Goal: Task Accomplishment & Management: Manage account settings

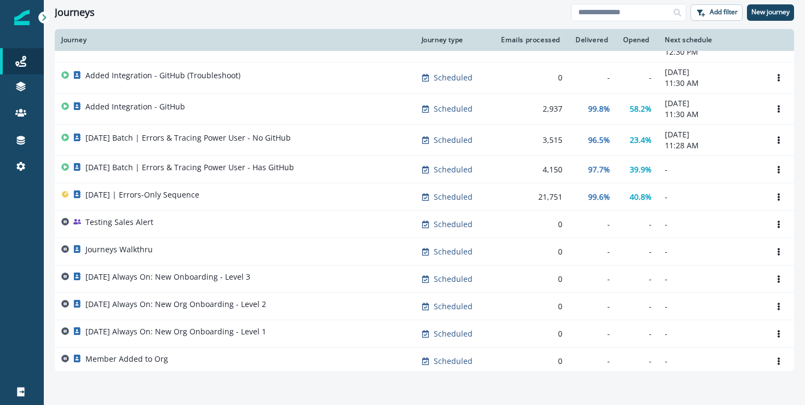
scroll to position [52, 0]
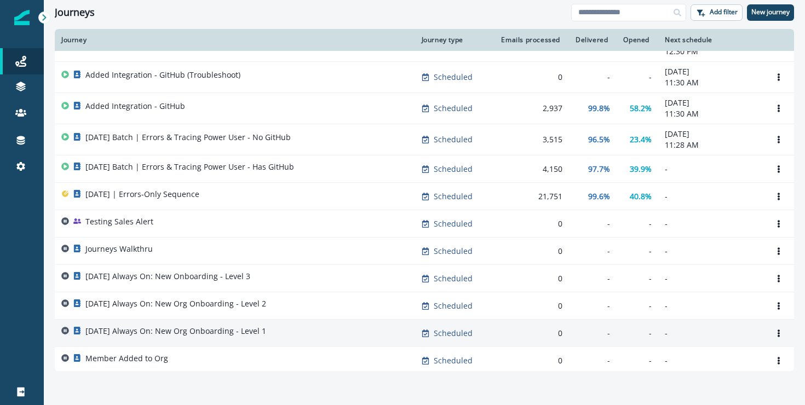
click at [266, 328] on p "[DATE] Always On: New Org Onboarding - Level 1" at bounding box center [175, 331] width 181 height 11
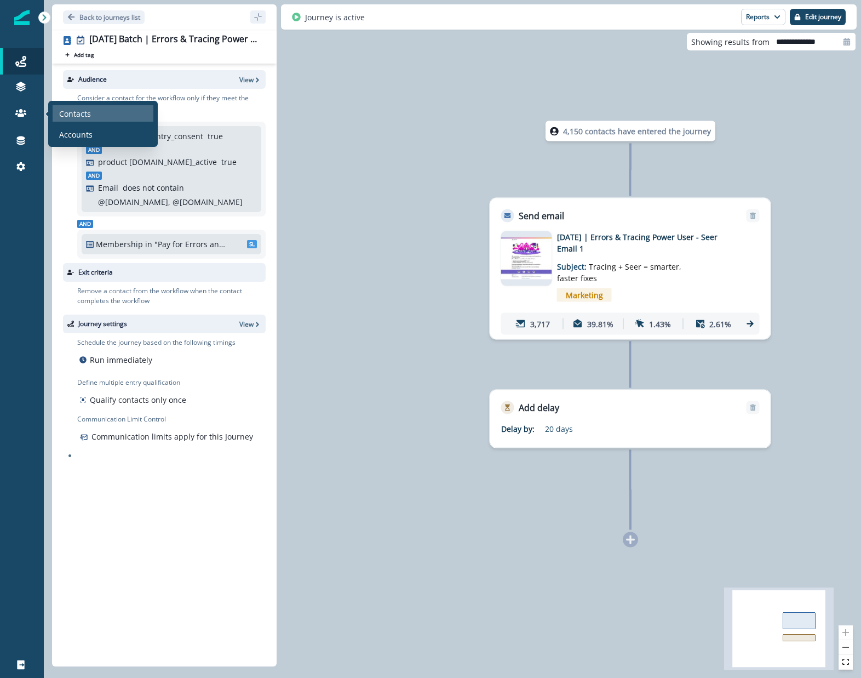
click at [72, 112] on p "Contacts" at bounding box center [75, 114] width 32 height 12
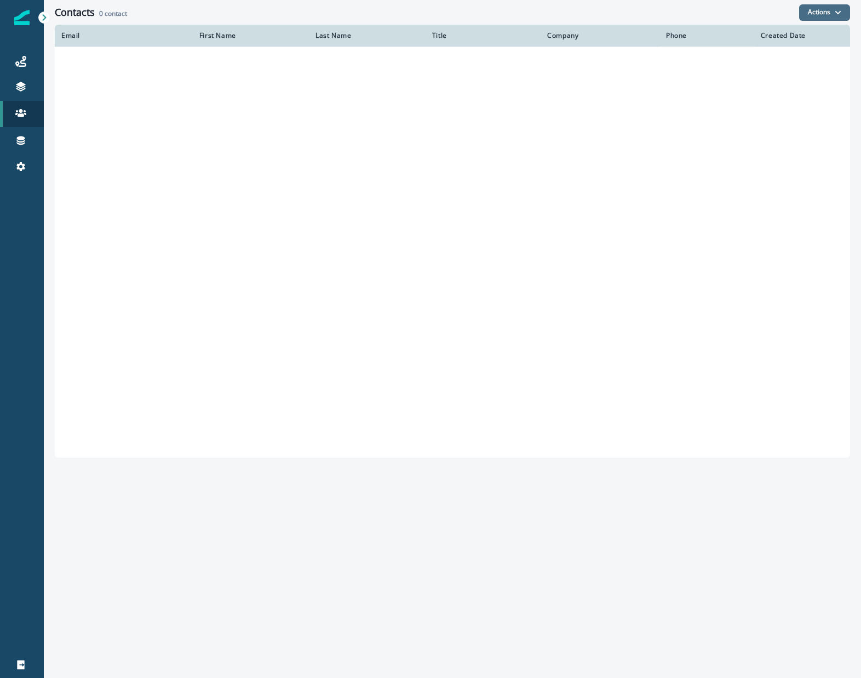
click at [815, 8] on button "Actions" at bounding box center [824, 12] width 51 height 16
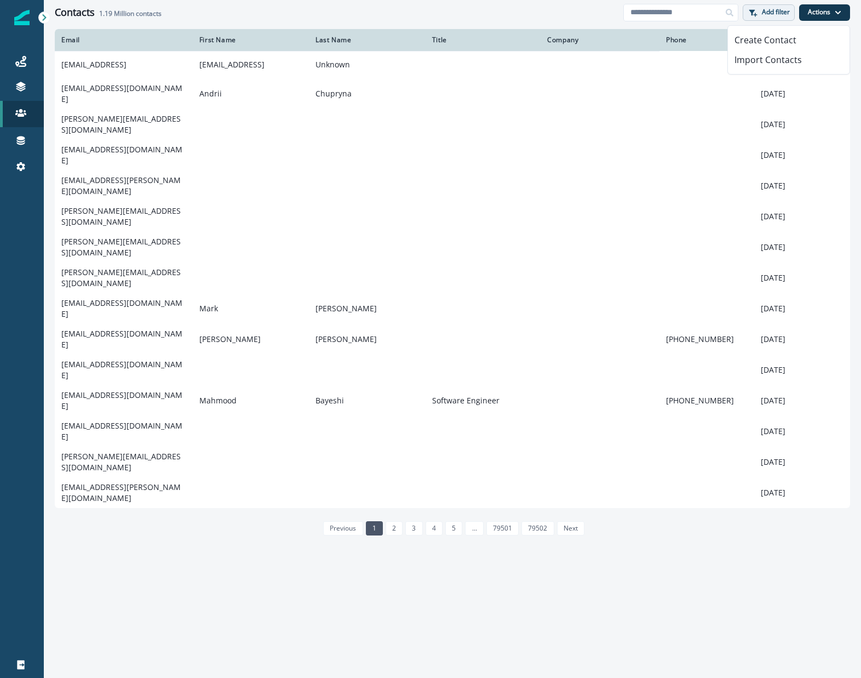
click at [764, 16] on button "Add filter" at bounding box center [769, 12] width 52 height 16
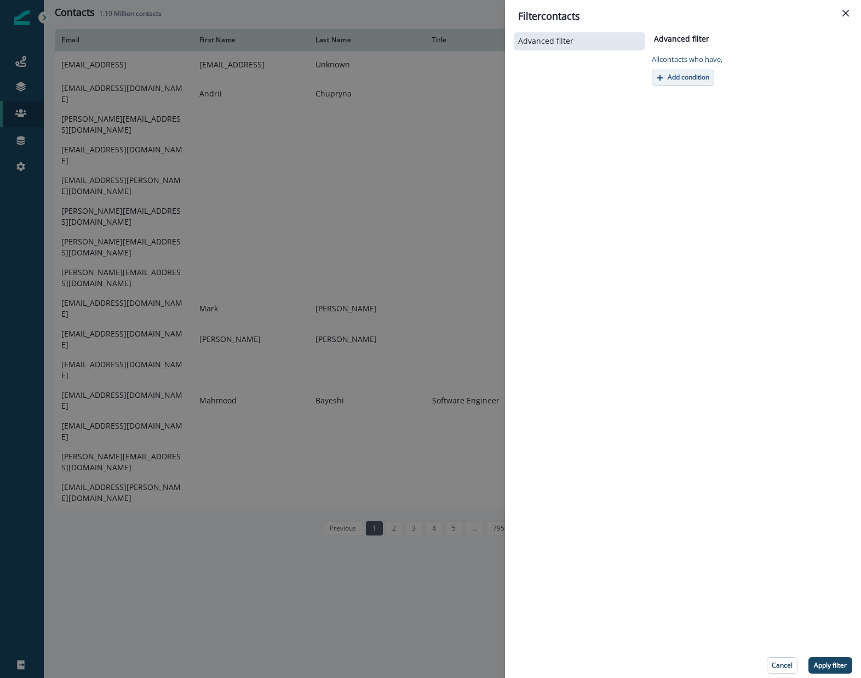
click at [706, 73] on p "Add condition" at bounding box center [689, 77] width 42 height 8
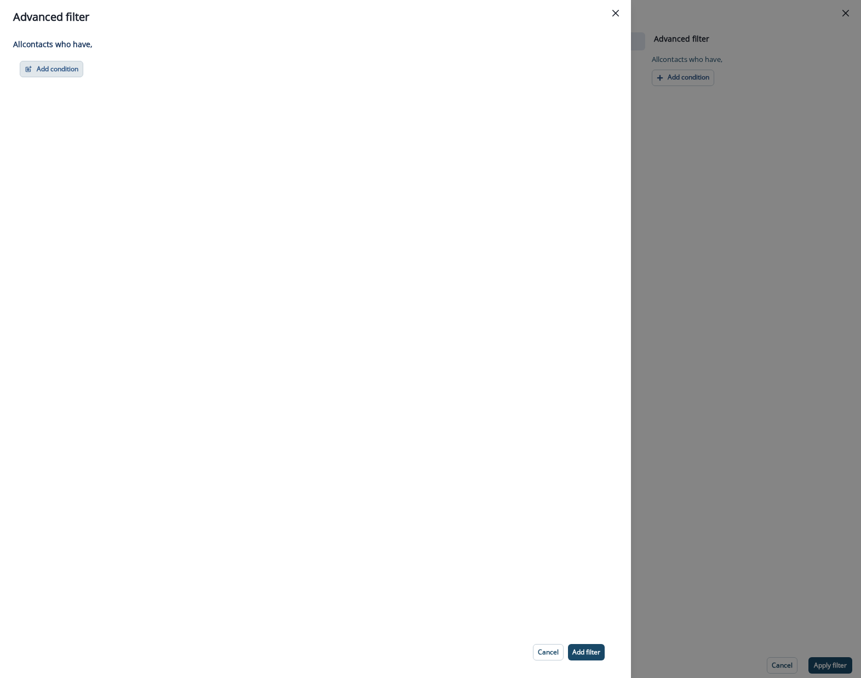
click at [41, 63] on button "Add condition" at bounding box center [52, 69] width 64 height 16
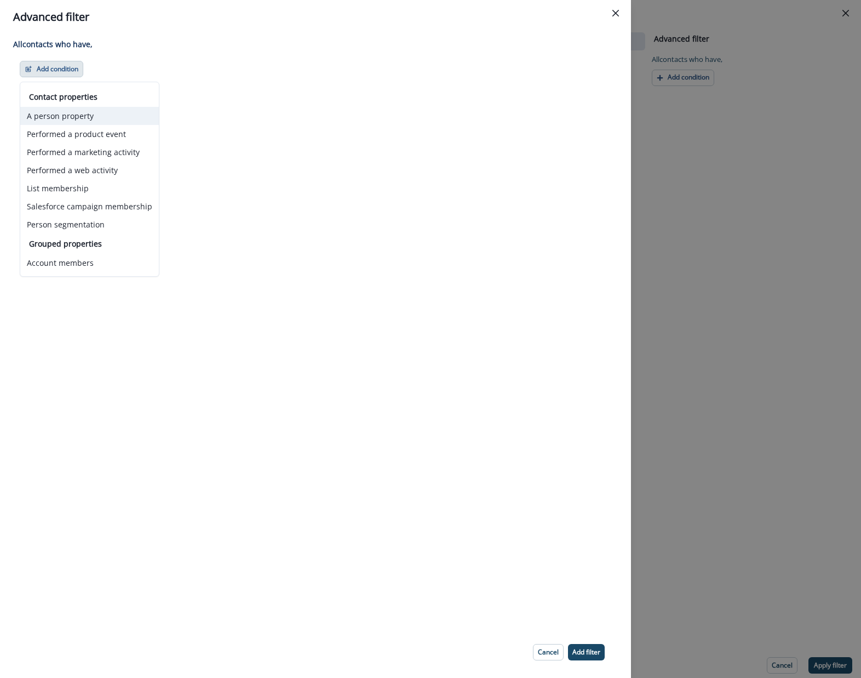
click at [112, 120] on button "A person property" at bounding box center [89, 116] width 139 height 18
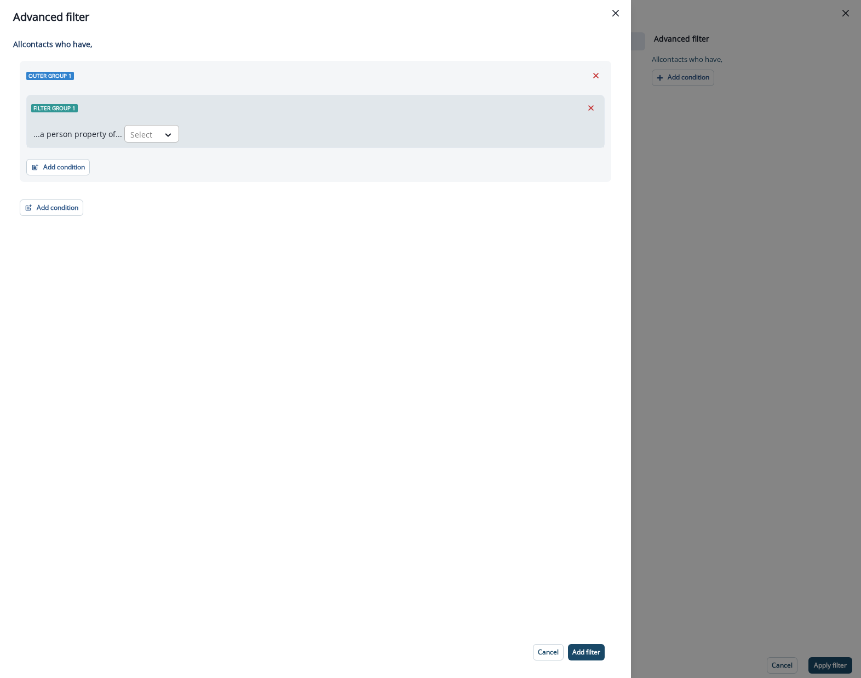
click at [153, 140] on div "Select" at bounding box center [142, 134] width 34 height 18
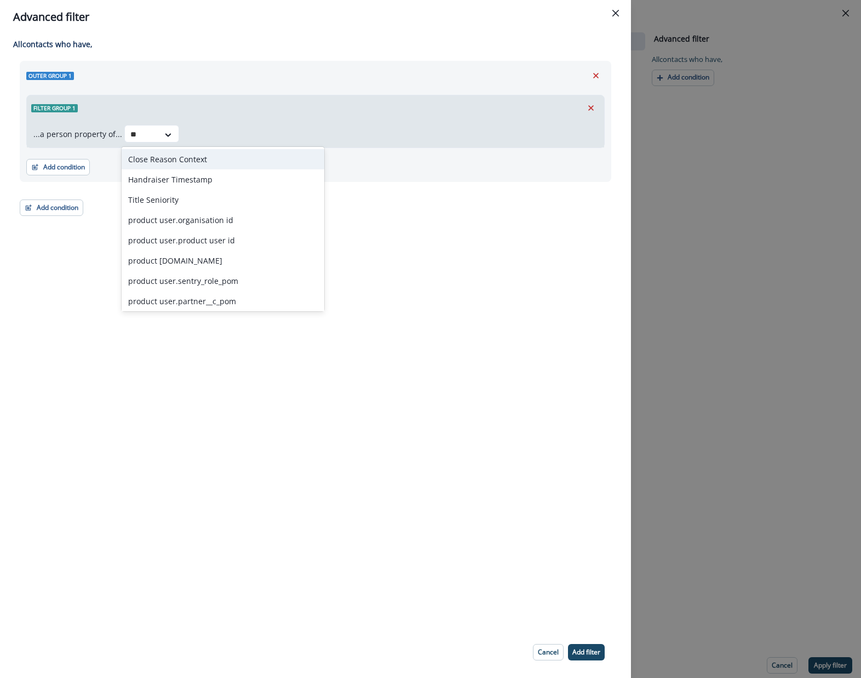
type input "*"
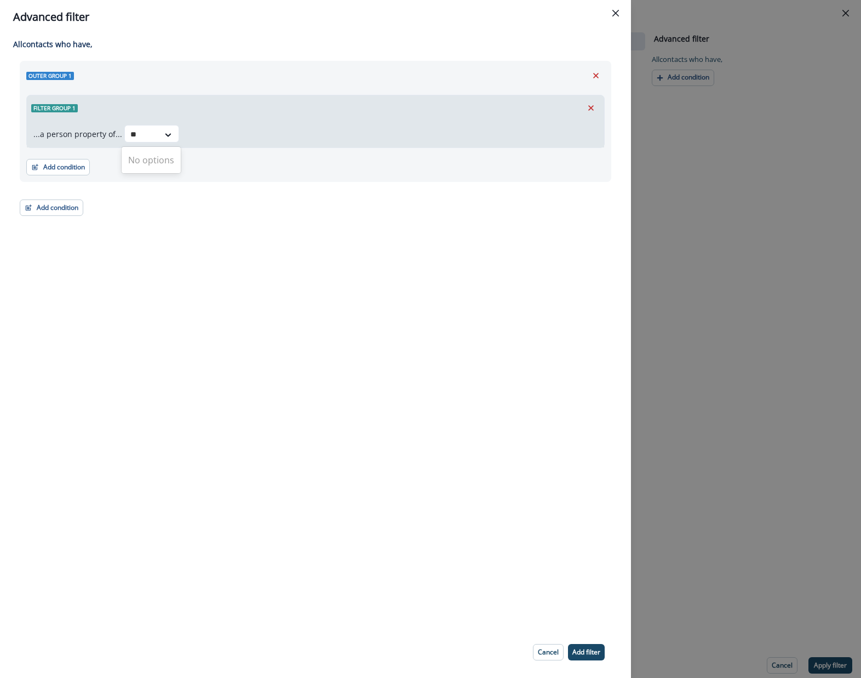
type input "*"
click at [45, 170] on button "Add condition" at bounding box center [58, 167] width 64 height 16
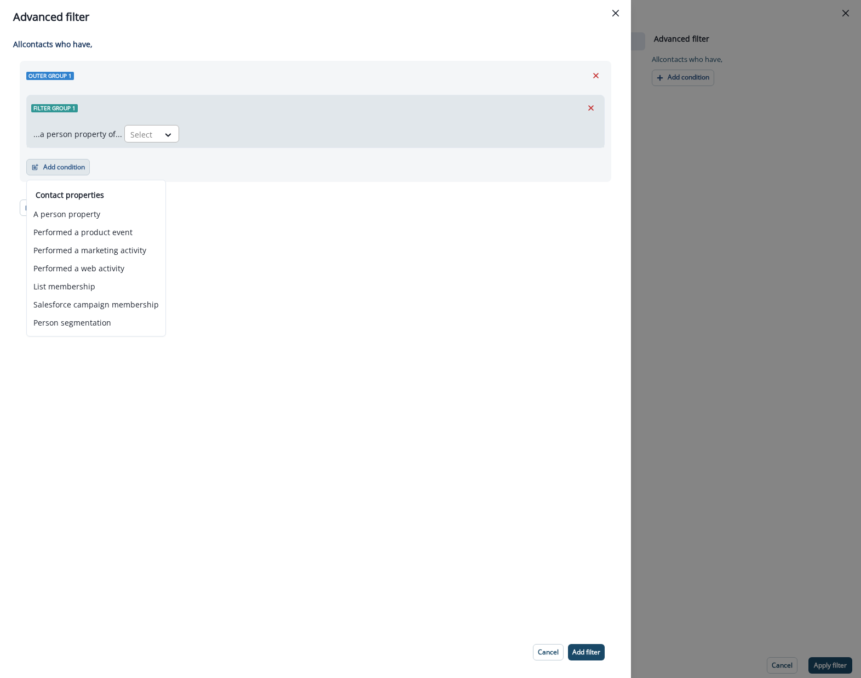
drag, startPoint x: 170, startPoint y: 132, endPoint x: 155, endPoint y: 143, distance: 19.3
click at [169, 133] on div at bounding box center [168, 134] width 19 height 11
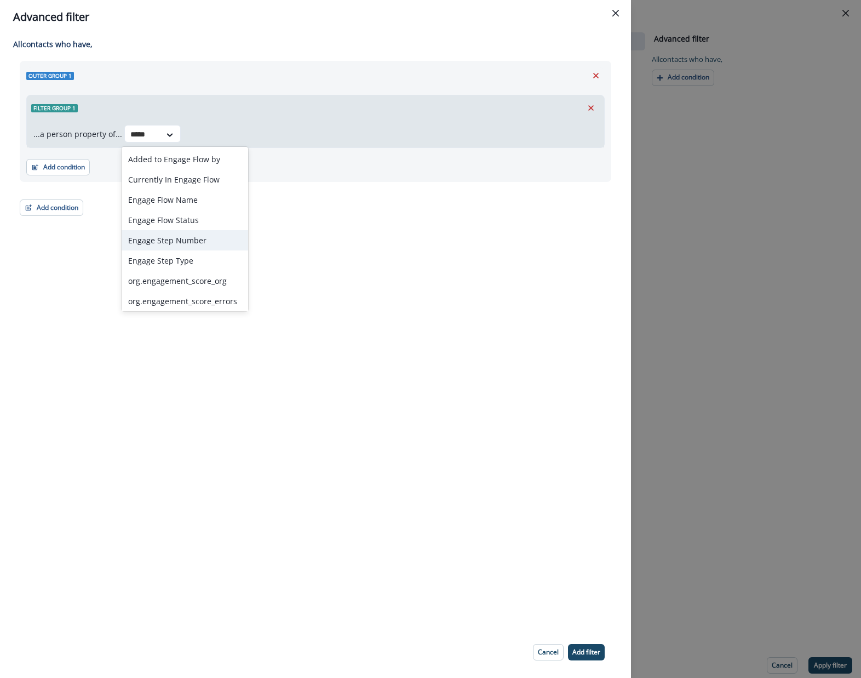
scroll to position [43, 0]
type input "*****"
click at [289, 291] on div "All contact s who have, Outer group 1 Filter group 1 ...a person property of...…" at bounding box center [315, 330] width 631 height 592
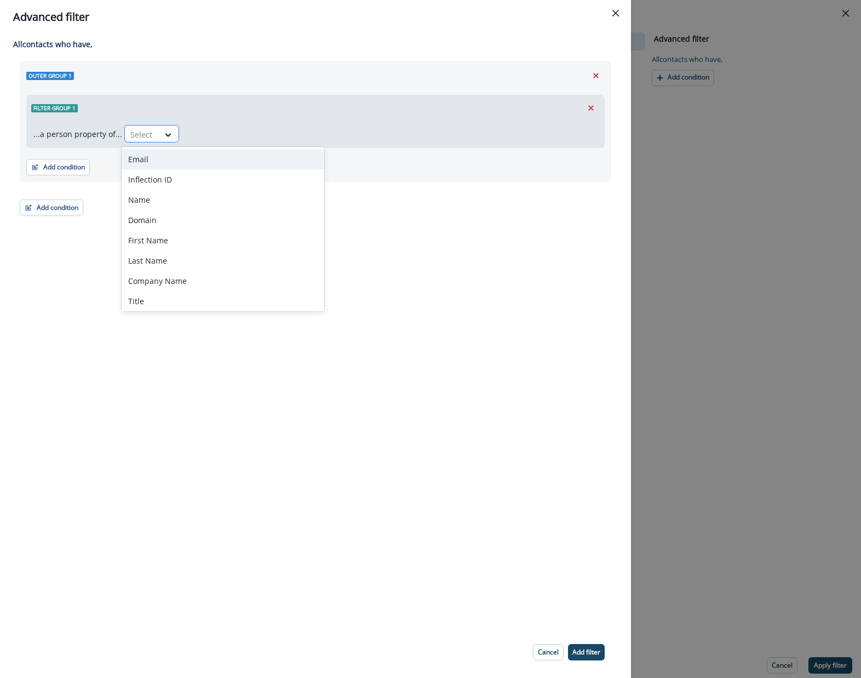
click at [125, 132] on div "Select" at bounding box center [142, 134] width 34 height 18
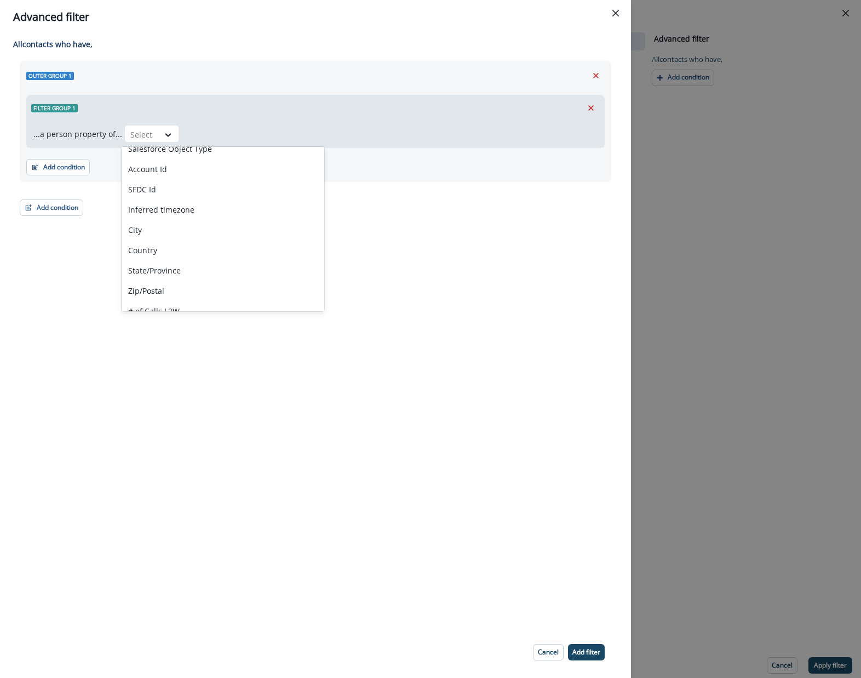
scroll to position [0, 0]
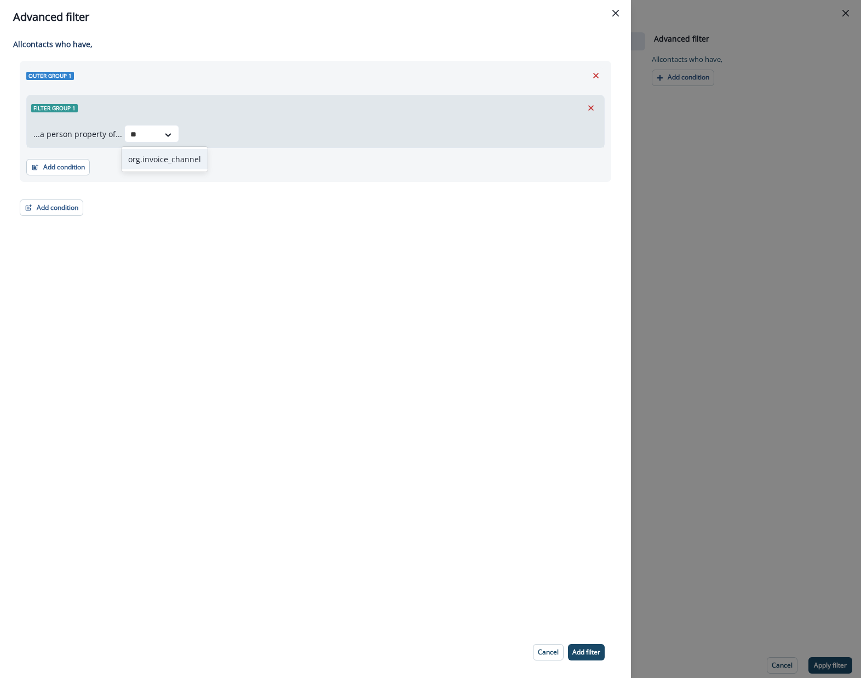
type input "*"
click at [135, 132] on input "******" at bounding box center [142, 135] width 25 height 12
type input "*****"
click at [175, 184] on div "org.plan_usage_spans" at bounding box center [169, 179] width 94 height 20
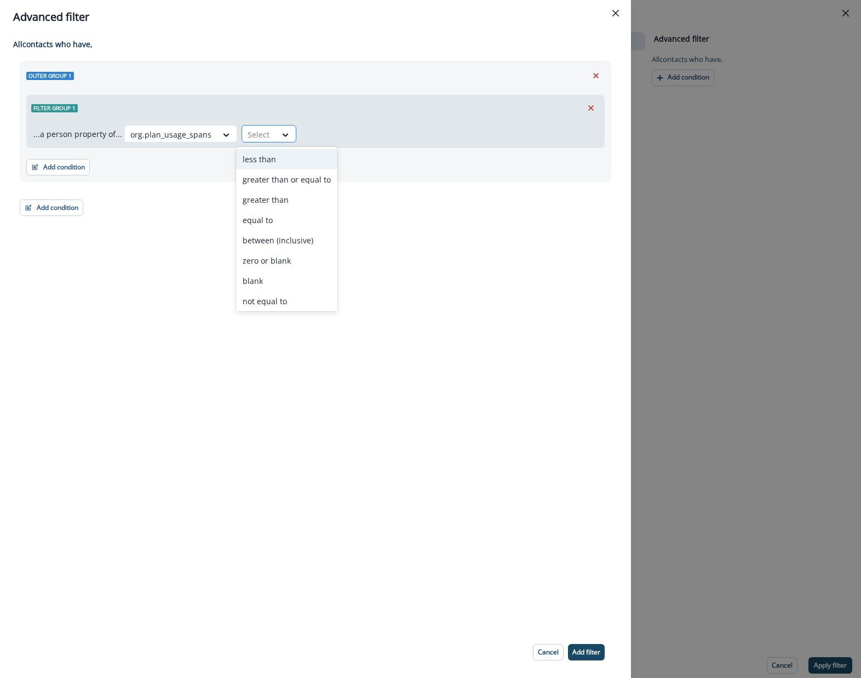
click at [248, 135] on div at bounding box center [259, 135] width 23 height 14
click at [207, 130] on div "org.plan_usage_spans" at bounding box center [171, 134] width 92 height 18
click at [203, 134] on div at bounding box center [170, 135] width 81 height 14
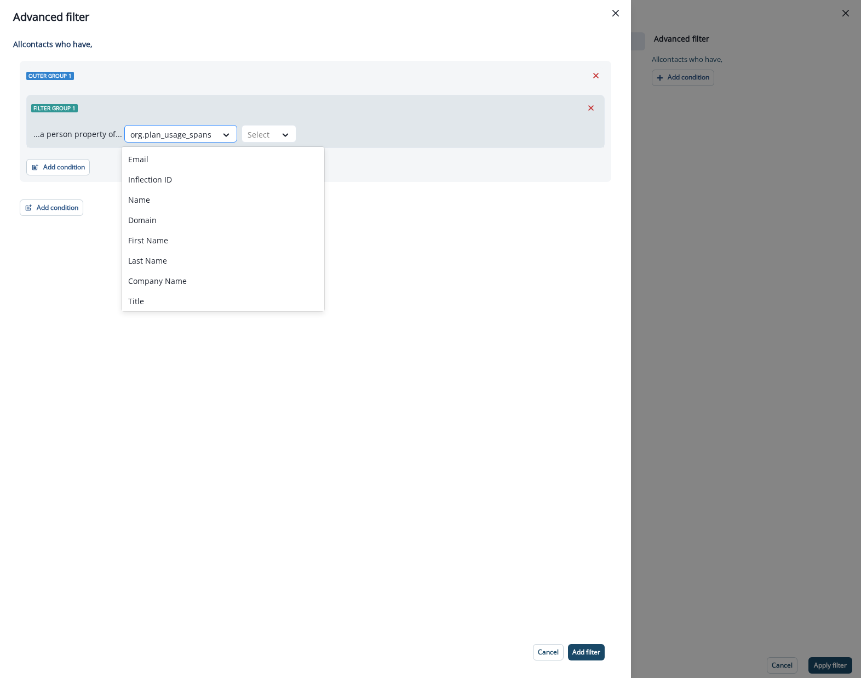
click at [203, 134] on div at bounding box center [170, 135] width 81 height 14
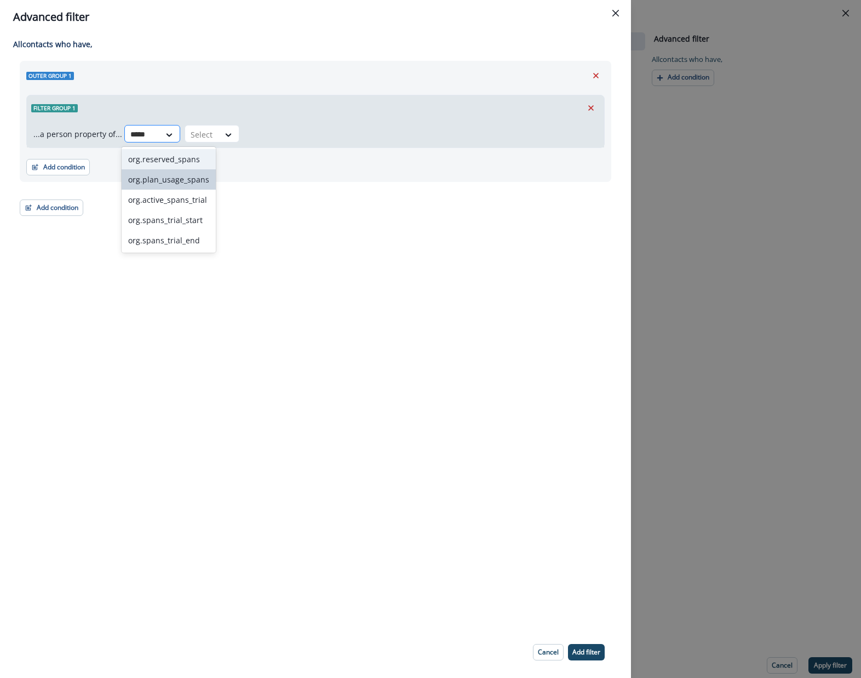
click at [148, 135] on input "*****" at bounding box center [142, 135] width 24 height 12
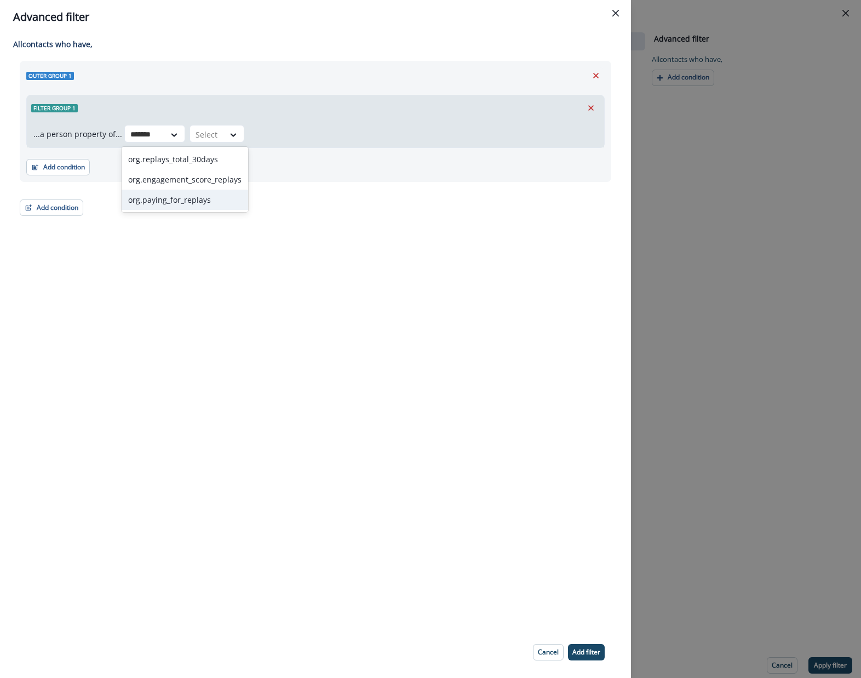
type input "*******"
click at [311, 271] on div "All contact s who have, Outer group 1 Filter group 1 ...a person property of...…" at bounding box center [315, 330] width 631 height 592
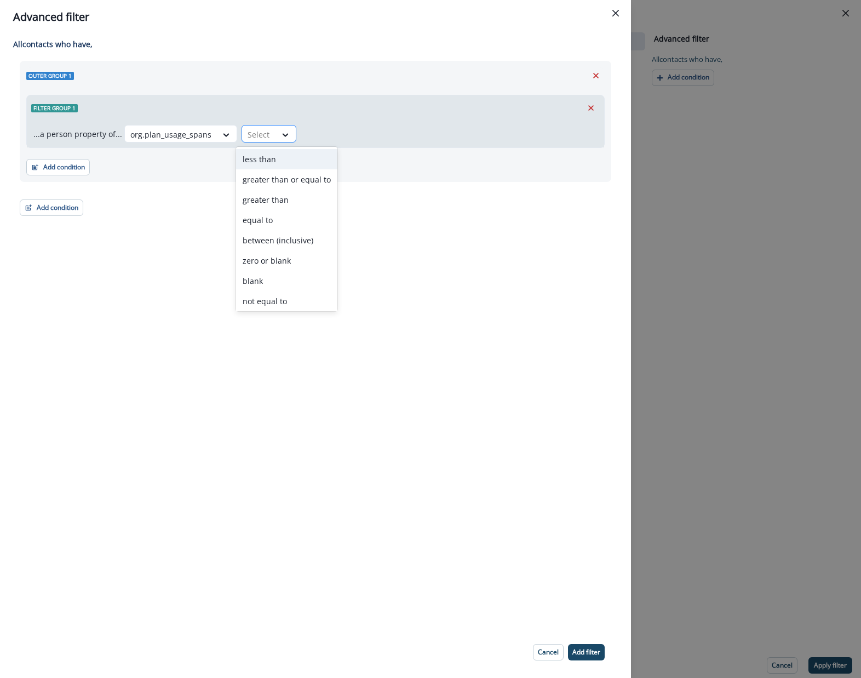
click at [248, 138] on div at bounding box center [259, 135] width 23 height 14
type input "*"
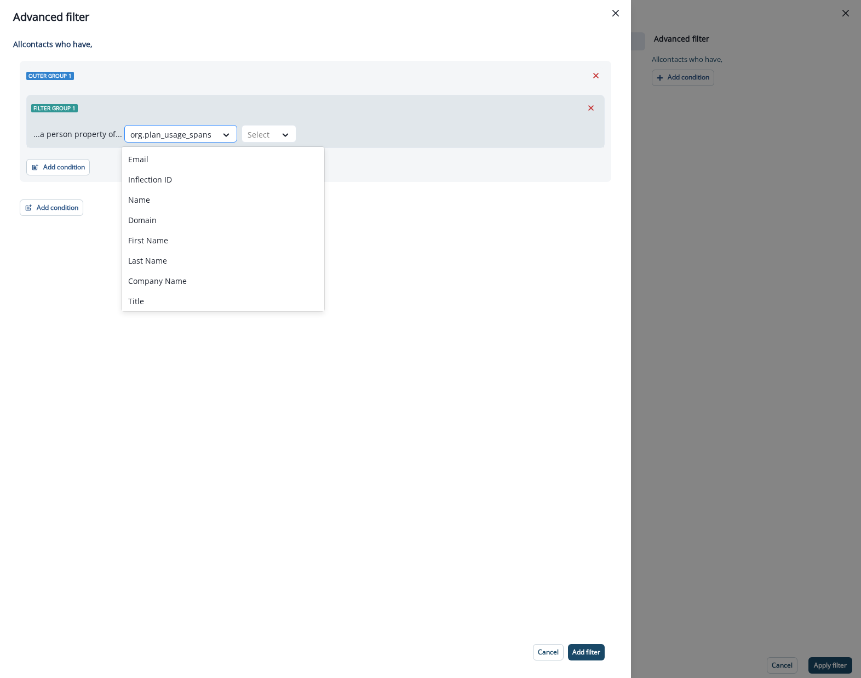
click at [158, 142] on div "org.plan_usage_spans" at bounding box center [171, 134] width 92 height 18
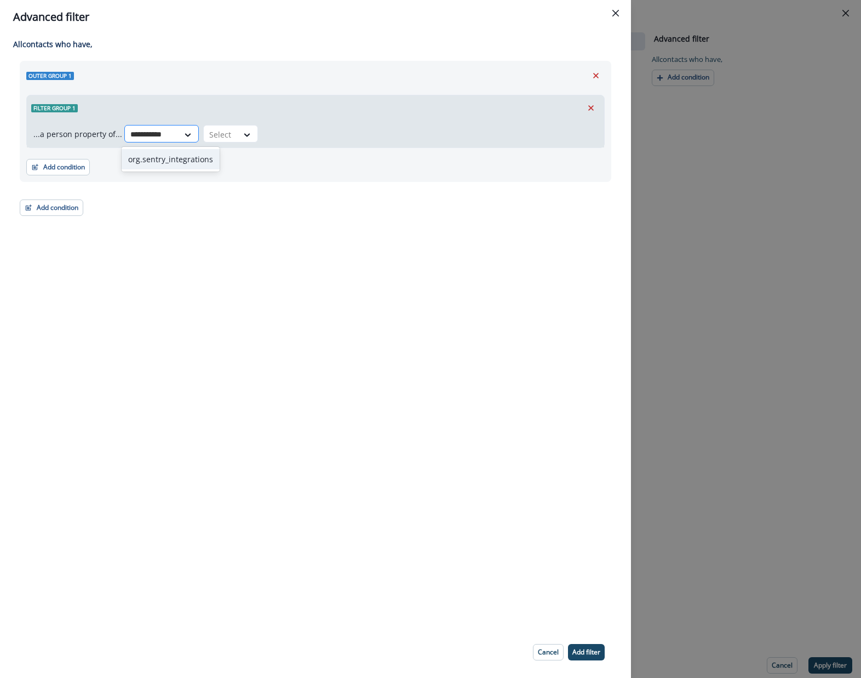
type input "**********"
click at [163, 159] on div "org.sentry_integrations" at bounding box center [171, 159] width 98 height 20
click at [612, 12] on button "Close" at bounding box center [616, 13] width 18 height 18
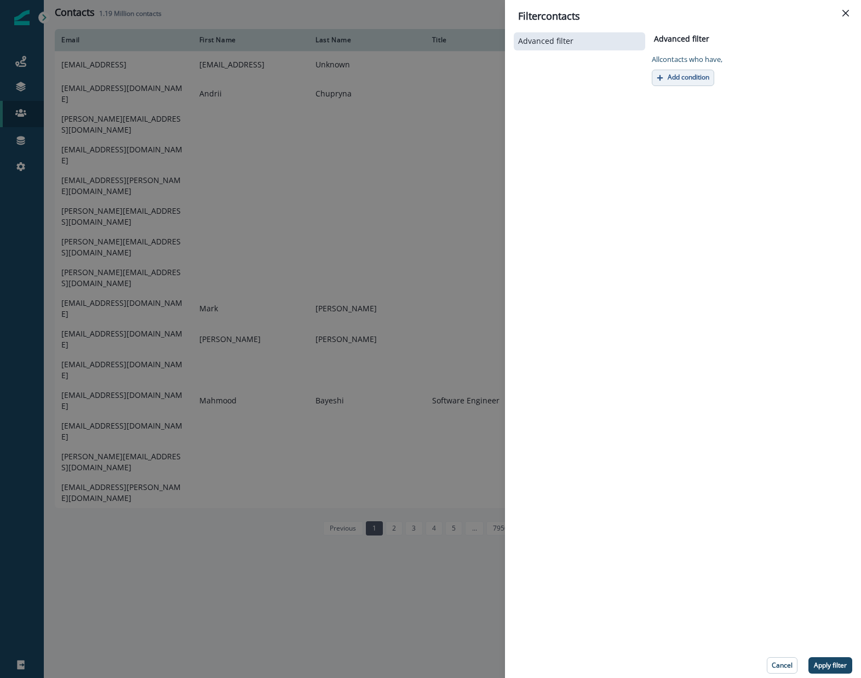
click at [690, 84] on button "Add condition" at bounding box center [683, 78] width 62 height 16
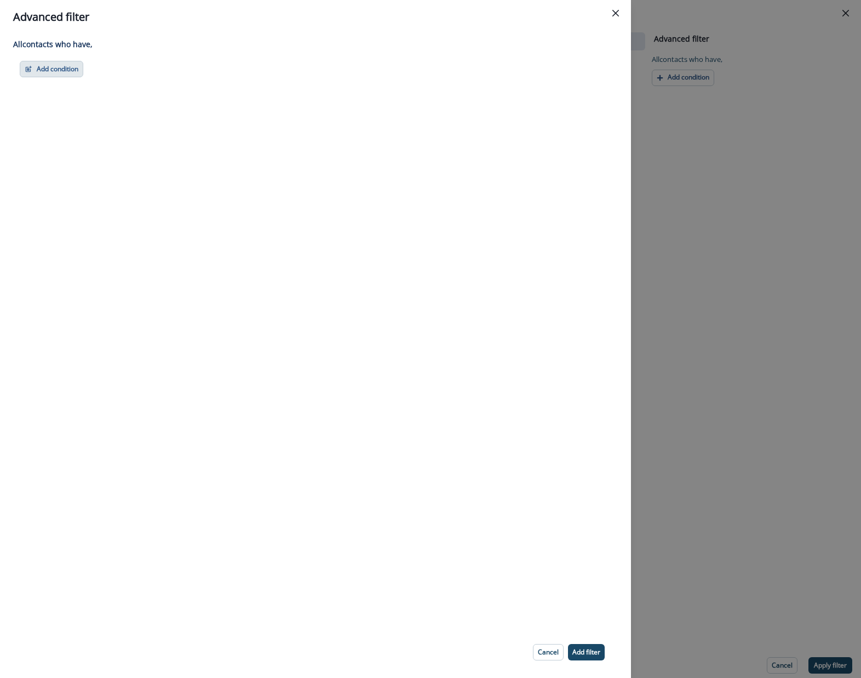
click at [61, 66] on button "Add condition" at bounding box center [52, 69] width 64 height 16
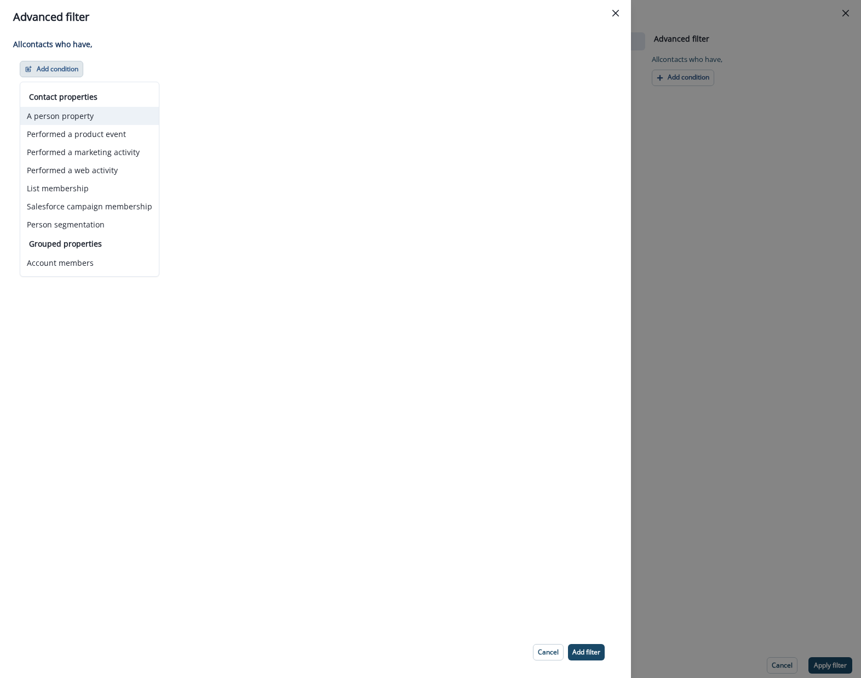
click at [62, 118] on button "A person property" at bounding box center [89, 116] width 139 height 18
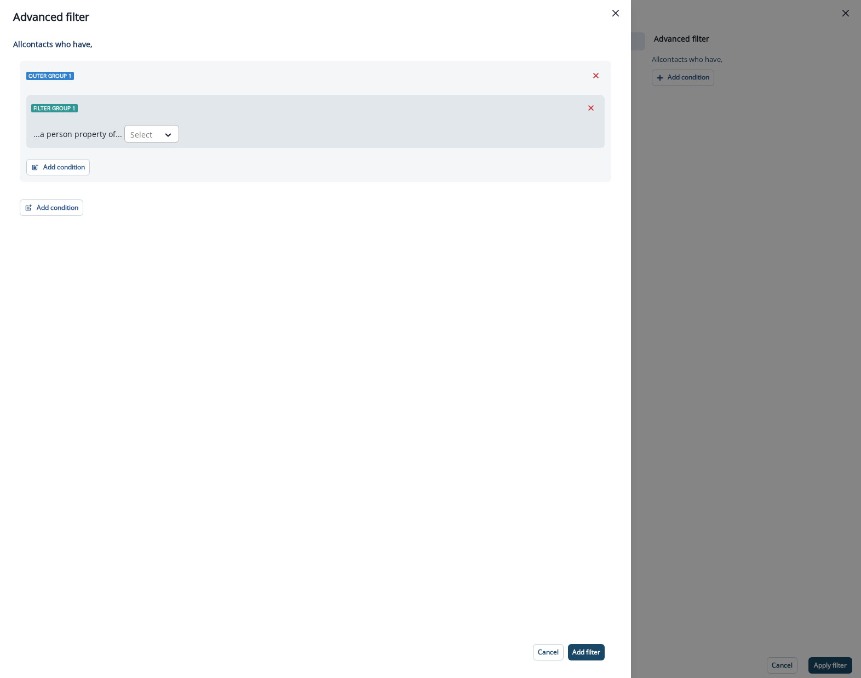
click at [143, 133] on div at bounding box center [141, 135] width 23 height 14
type input "********"
click at [148, 184] on div "org.project_platform" at bounding box center [166, 179] width 88 height 20
drag, startPoint x: 252, startPoint y: 272, endPoint x: 274, endPoint y: 265, distance: 22.9
click at [253, 272] on div "All contact s who have, Outer group 1 Filter group 1 ...a person property of...…" at bounding box center [315, 330] width 631 height 592
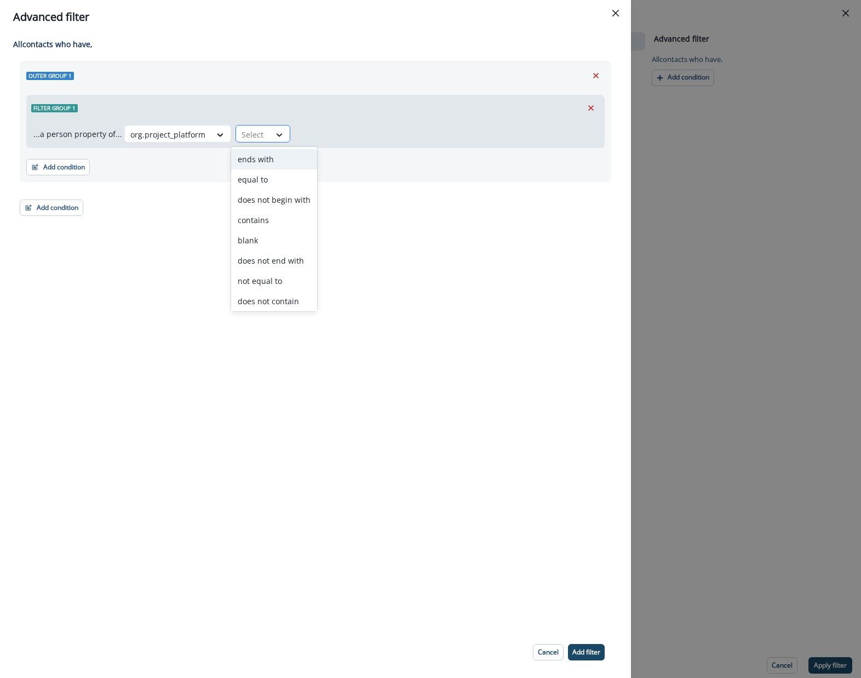
click at [281, 139] on div at bounding box center [279, 134] width 19 height 11
click at [294, 216] on div "contains" at bounding box center [274, 220] width 86 height 20
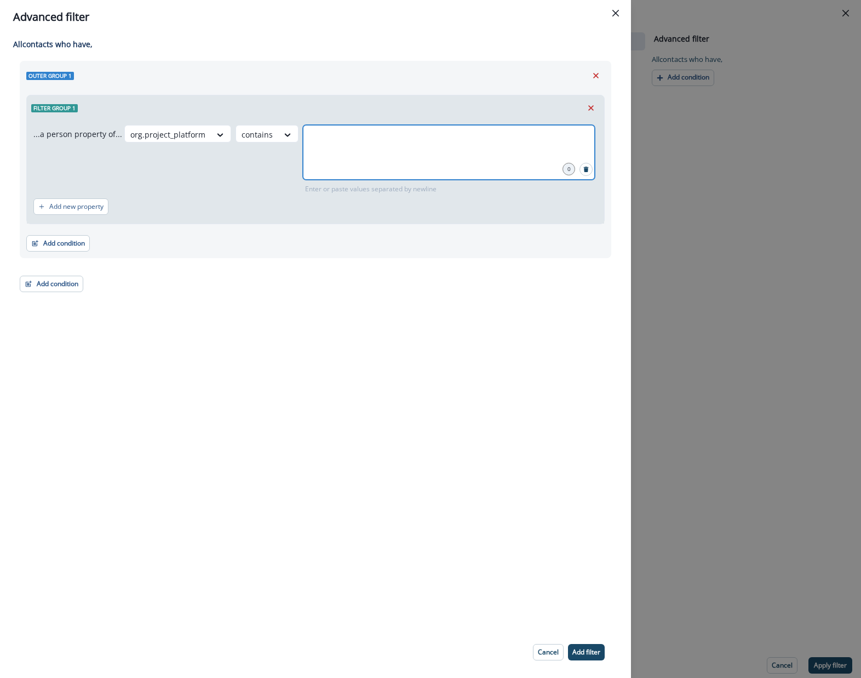
click at [428, 147] on input "text" at bounding box center [449, 139] width 289 height 22
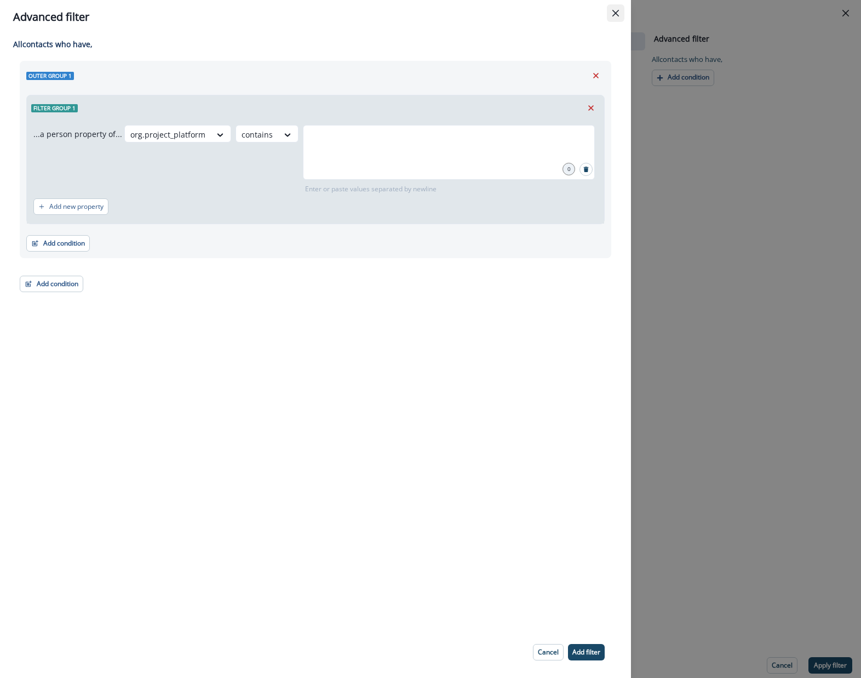
click at [616, 12] on icon "Close" at bounding box center [616, 13] width 7 height 7
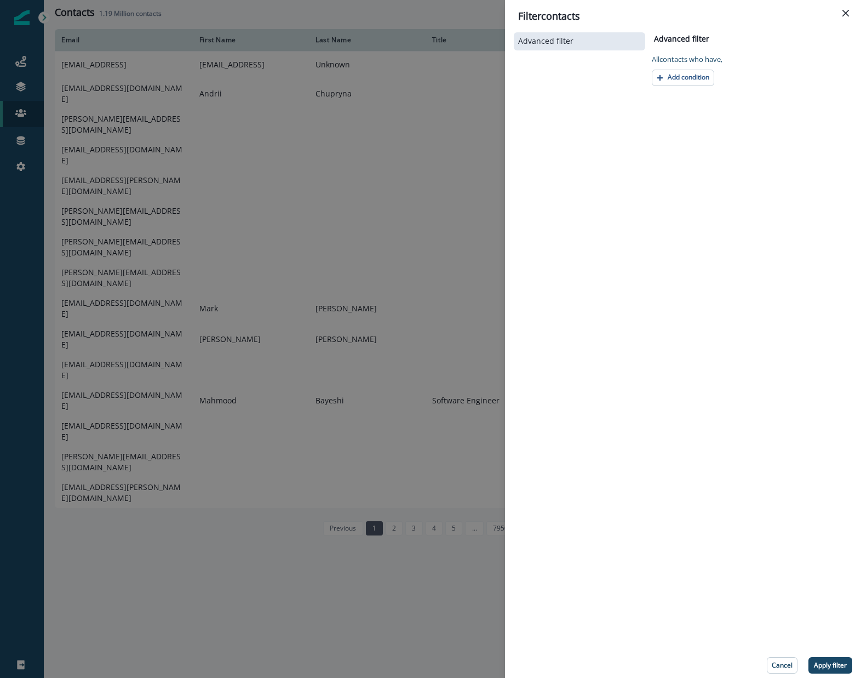
click at [214, 512] on div "Filter contacts Advanced filter Advanced filter Clear All contact s who have, A…" at bounding box center [430, 339] width 861 height 678
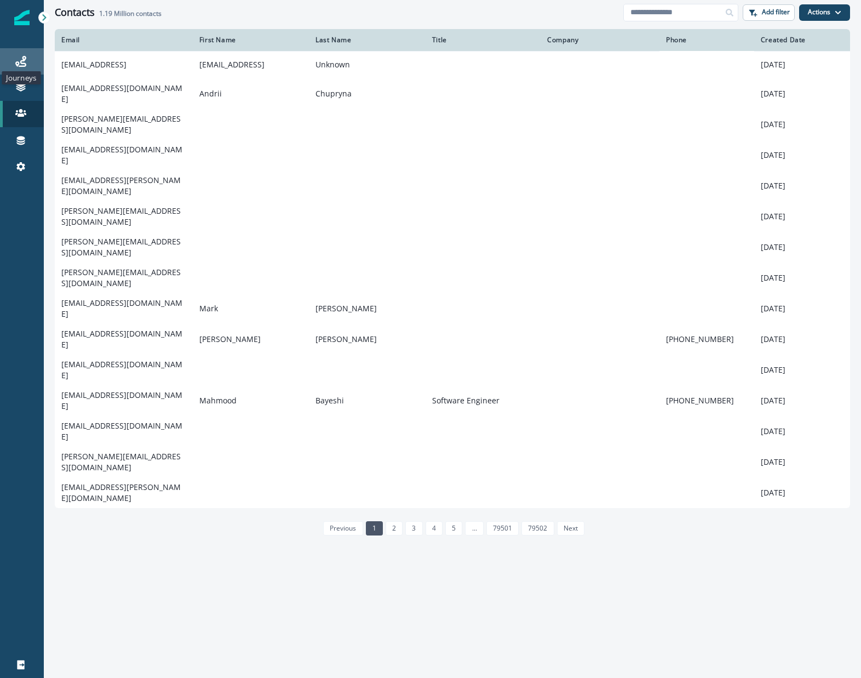
click at [26, 64] on icon at bounding box center [20, 61] width 11 height 11
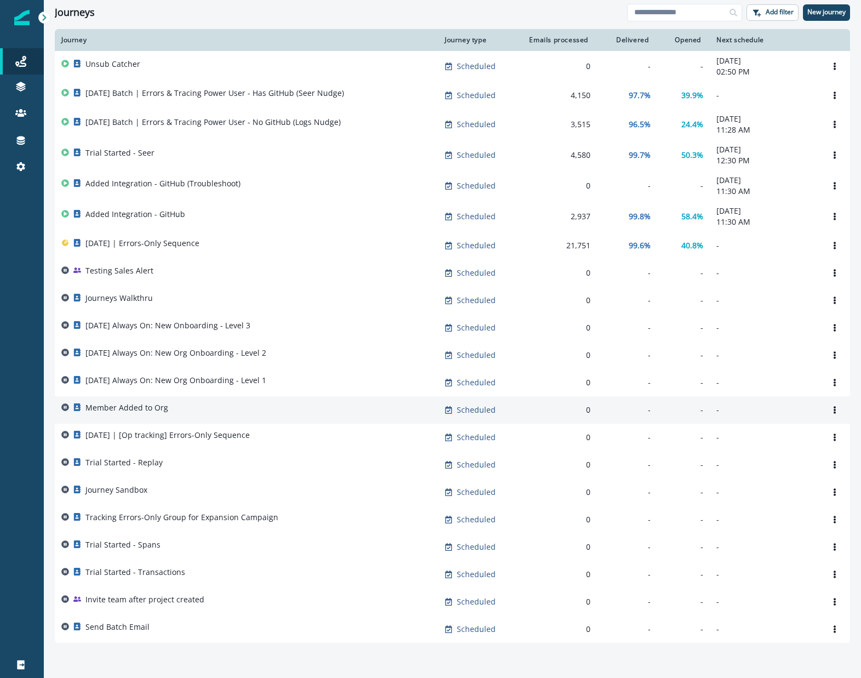
click at [204, 401] on td "Member Added to Org" at bounding box center [247, 409] width 384 height 27
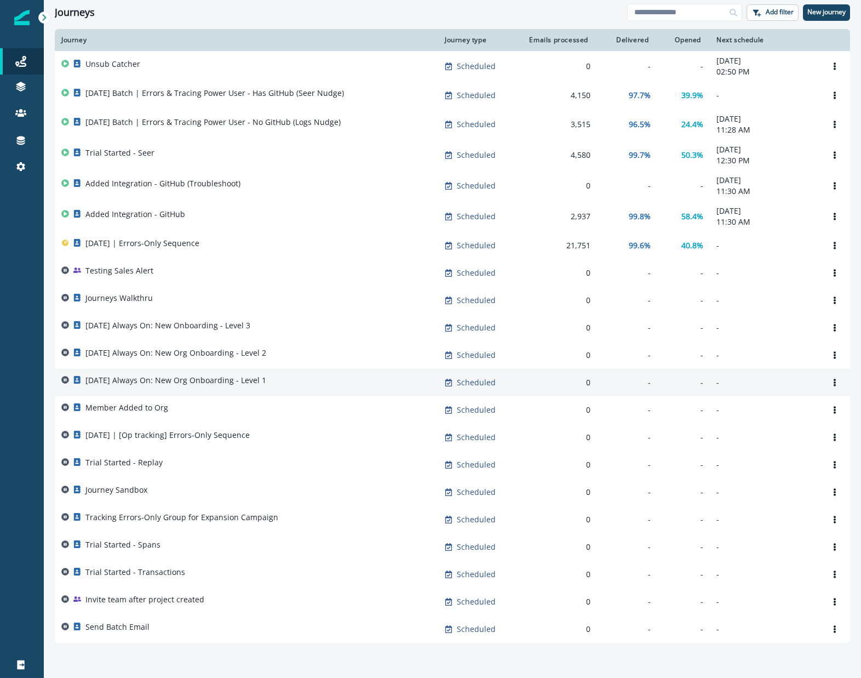
click at [255, 390] on div "[DATE] Always On: New Org Onboarding - Level 1" at bounding box center [175, 382] width 181 height 15
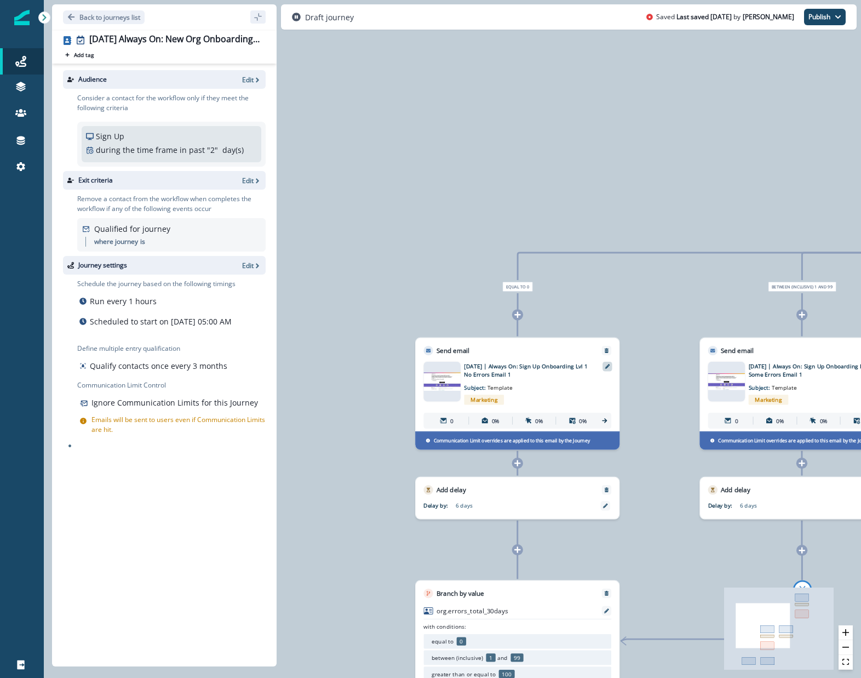
click at [610, 365] on div at bounding box center [607, 366] width 9 height 9
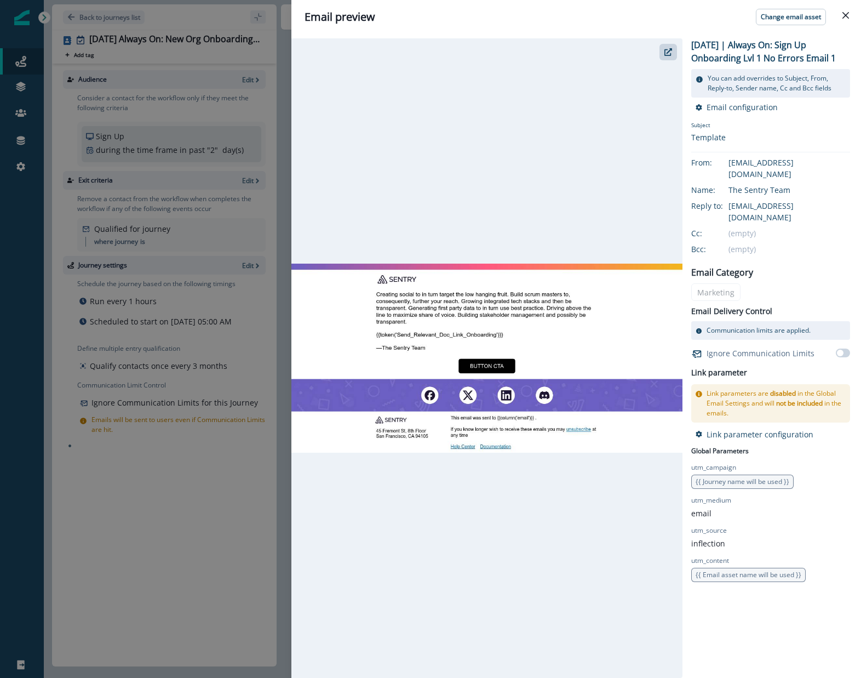
click at [584, 344] on img at bounding box center [487, 358] width 391 height 189
click at [468, 326] on img at bounding box center [487, 358] width 391 height 189
click at [841, 17] on button "Close" at bounding box center [846, 16] width 18 height 18
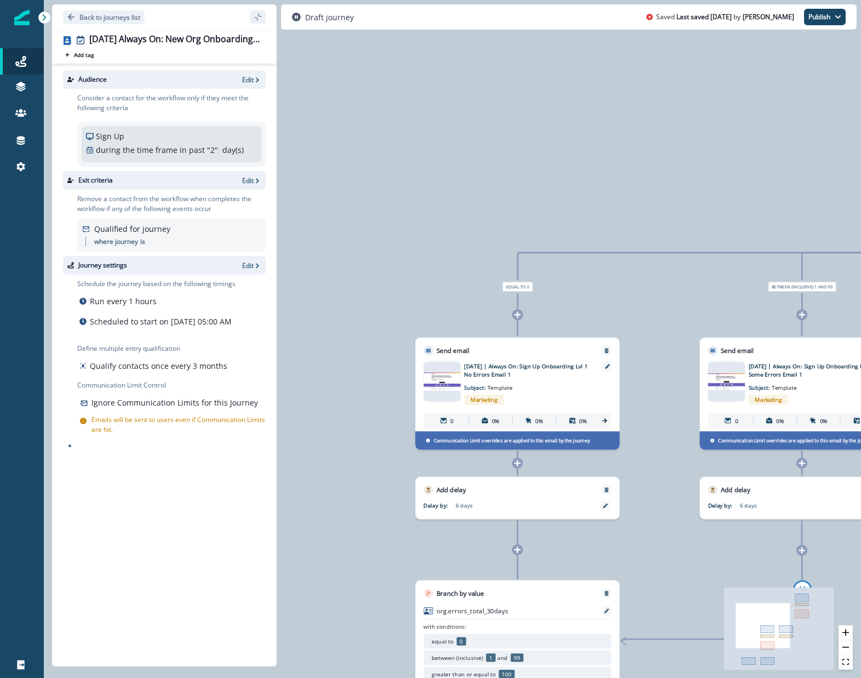
click at [454, 386] on img at bounding box center [442, 382] width 37 height 18
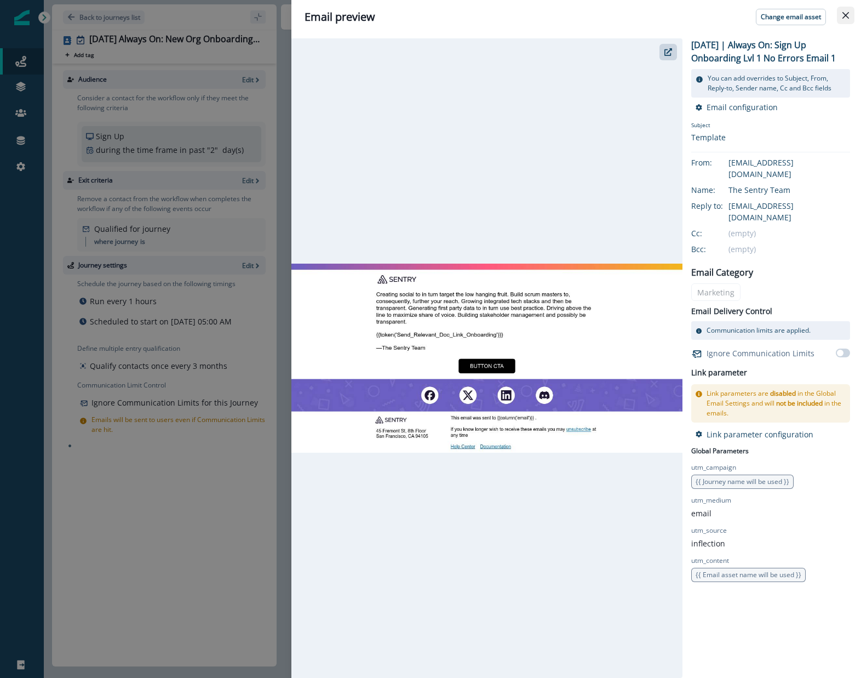
click at [844, 14] on icon "Close" at bounding box center [846, 15] width 7 height 7
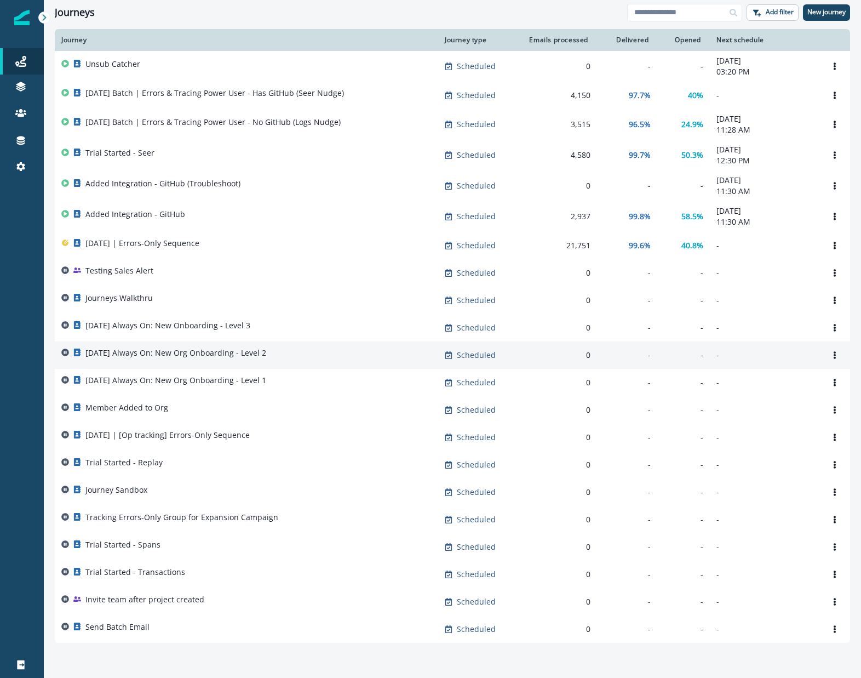
click at [257, 356] on p "[DATE] Always On: New Org Onboarding - Level 2" at bounding box center [175, 352] width 181 height 11
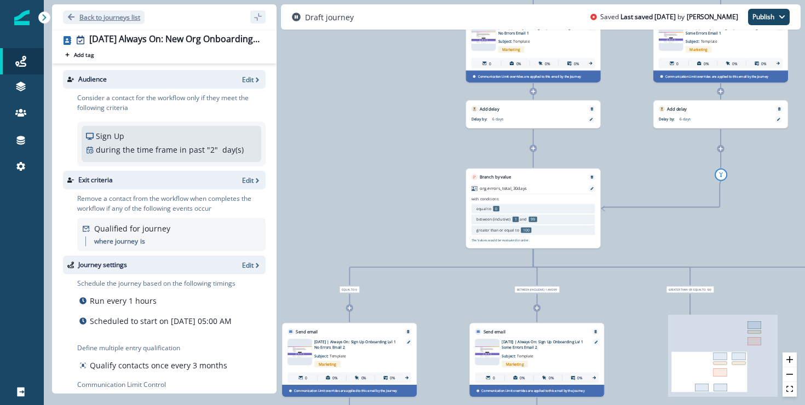
click at [75, 12] on button "Back to journeys list" at bounding box center [104, 17] width 82 height 14
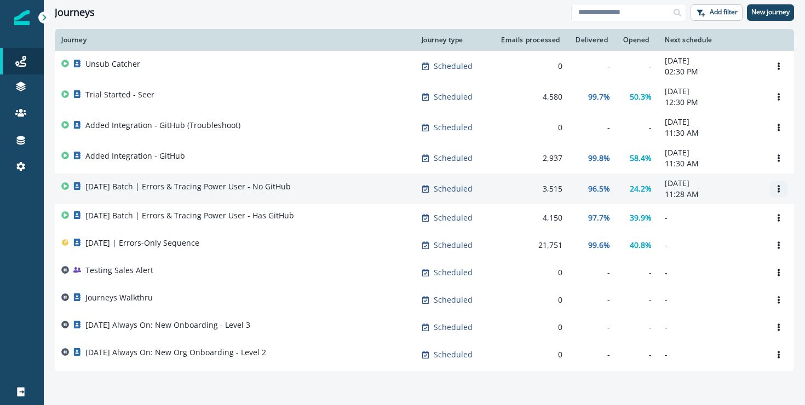
click at [779, 197] on button "Options" at bounding box center [779, 189] width 18 height 16
click at [750, 238] on button "Rename" at bounding box center [727, 236] width 122 height 18
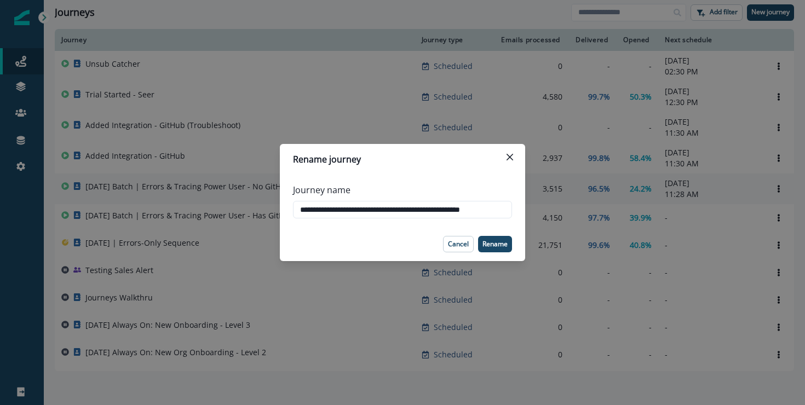
scroll to position [0, 10]
drag, startPoint x: 485, startPoint y: 209, endPoint x: 582, endPoint y: 215, distance: 96.6
click at [582, 215] on div "**********" at bounding box center [402, 202] width 805 height 405
type input "**********"
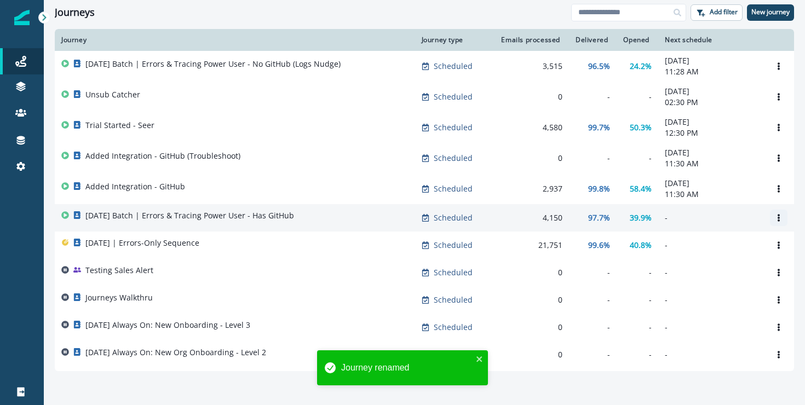
click at [782, 221] on icon "Options" at bounding box center [779, 218] width 8 height 8
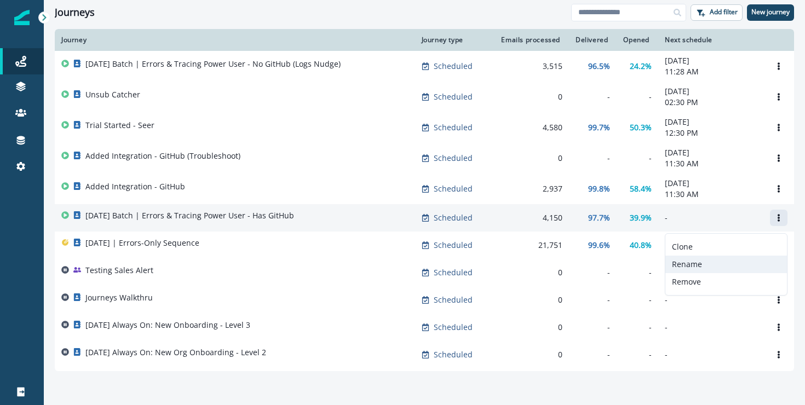
click at [703, 261] on button "Rename" at bounding box center [727, 265] width 122 height 18
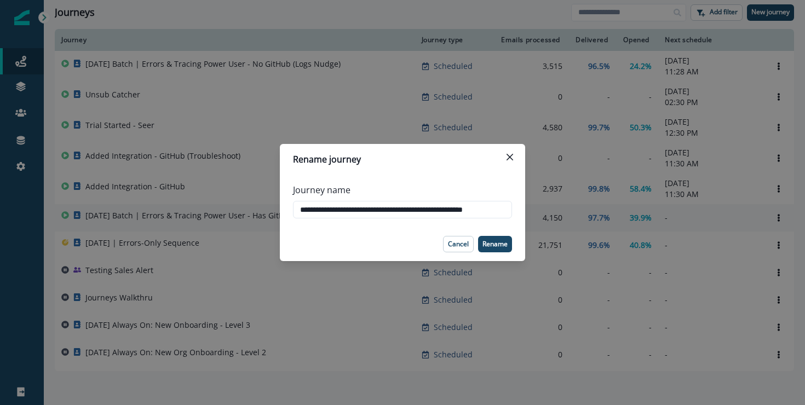
scroll to position [0, 14]
drag, startPoint x: 450, startPoint y: 210, endPoint x: 598, endPoint y: 220, distance: 148.3
click at [598, 220] on div "**********" at bounding box center [402, 202] width 805 height 405
type input "**********"
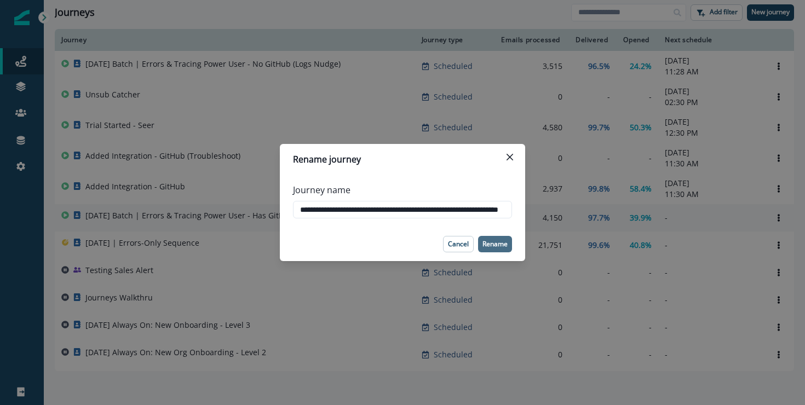
scroll to position [0, 0]
click at [503, 243] on p "Rename" at bounding box center [495, 245] width 25 height 8
